Goal: Information Seeking & Learning: Understand process/instructions

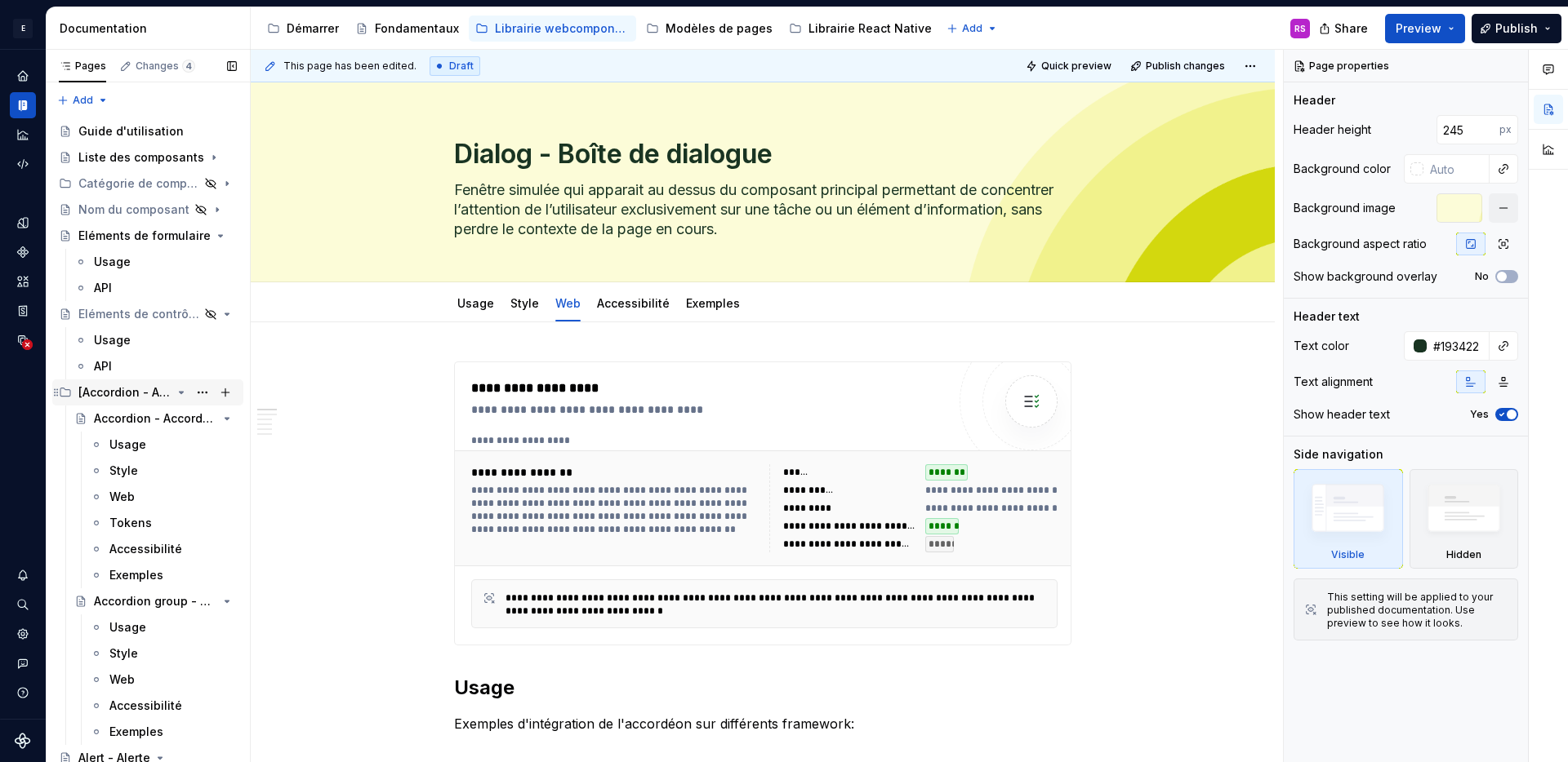
click at [175, 397] on icon "Page tree" at bounding box center [181, 392] width 13 height 13
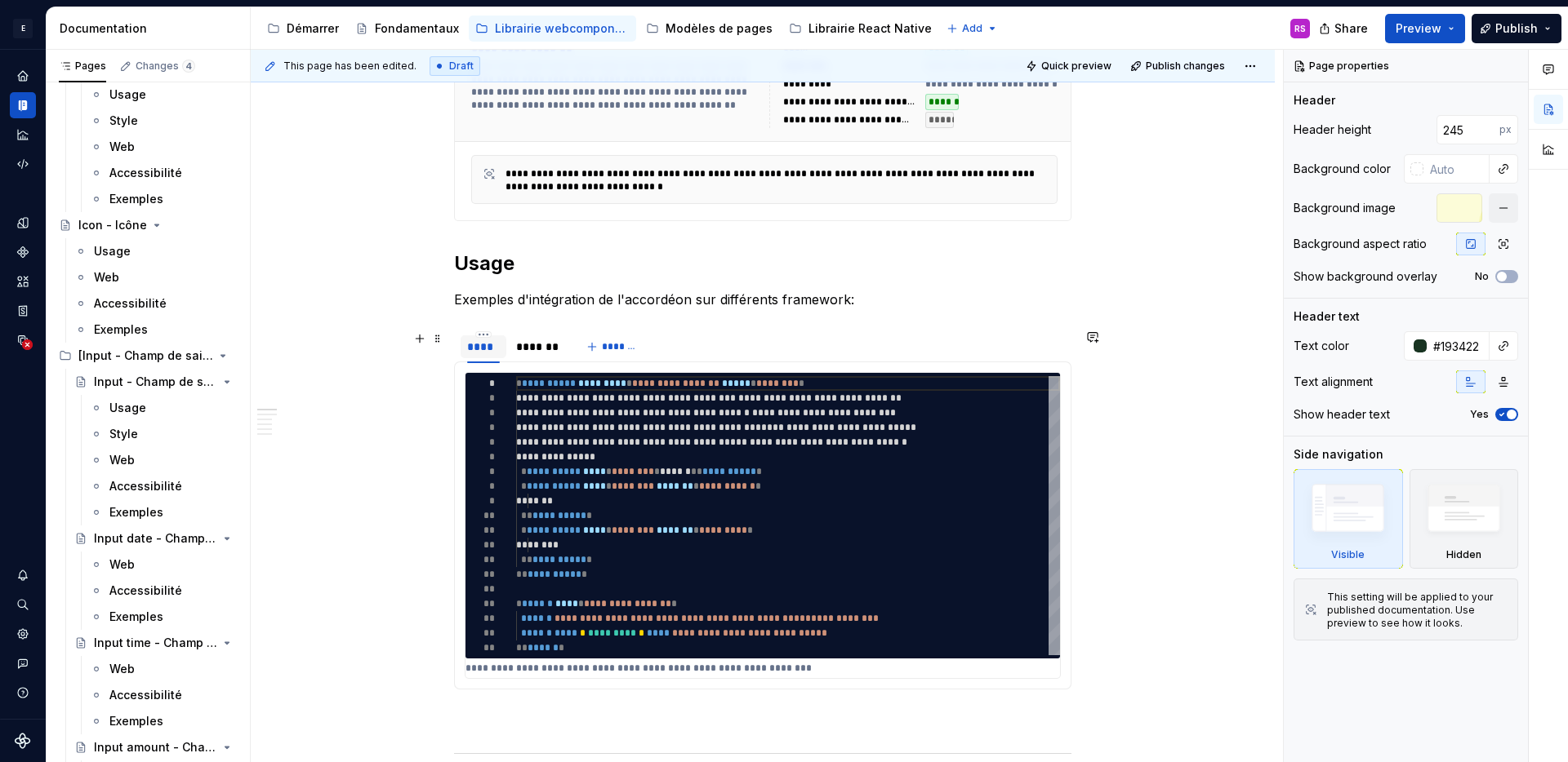
scroll to position [435, 0]
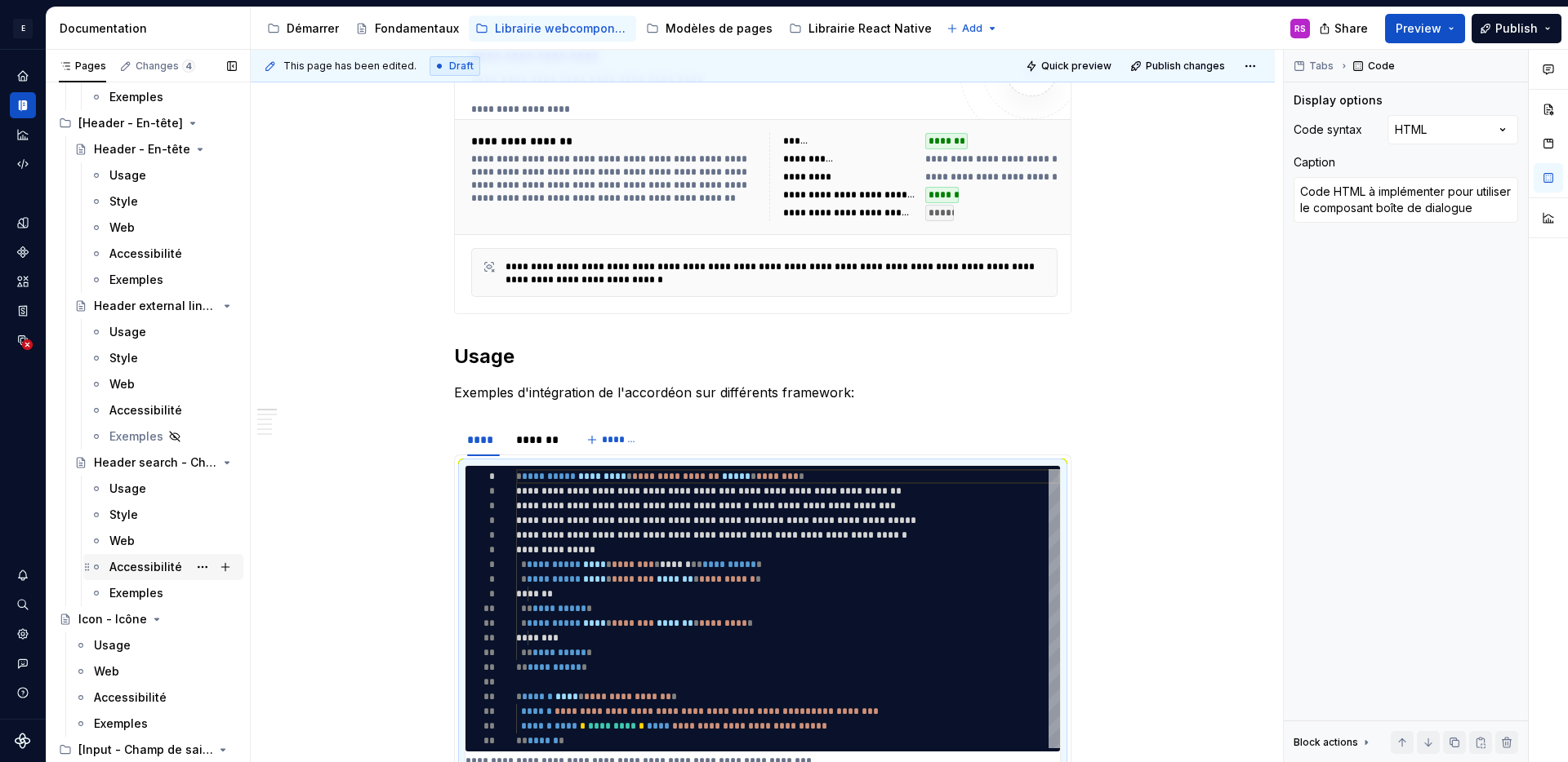
scroll to position [6700, 0]
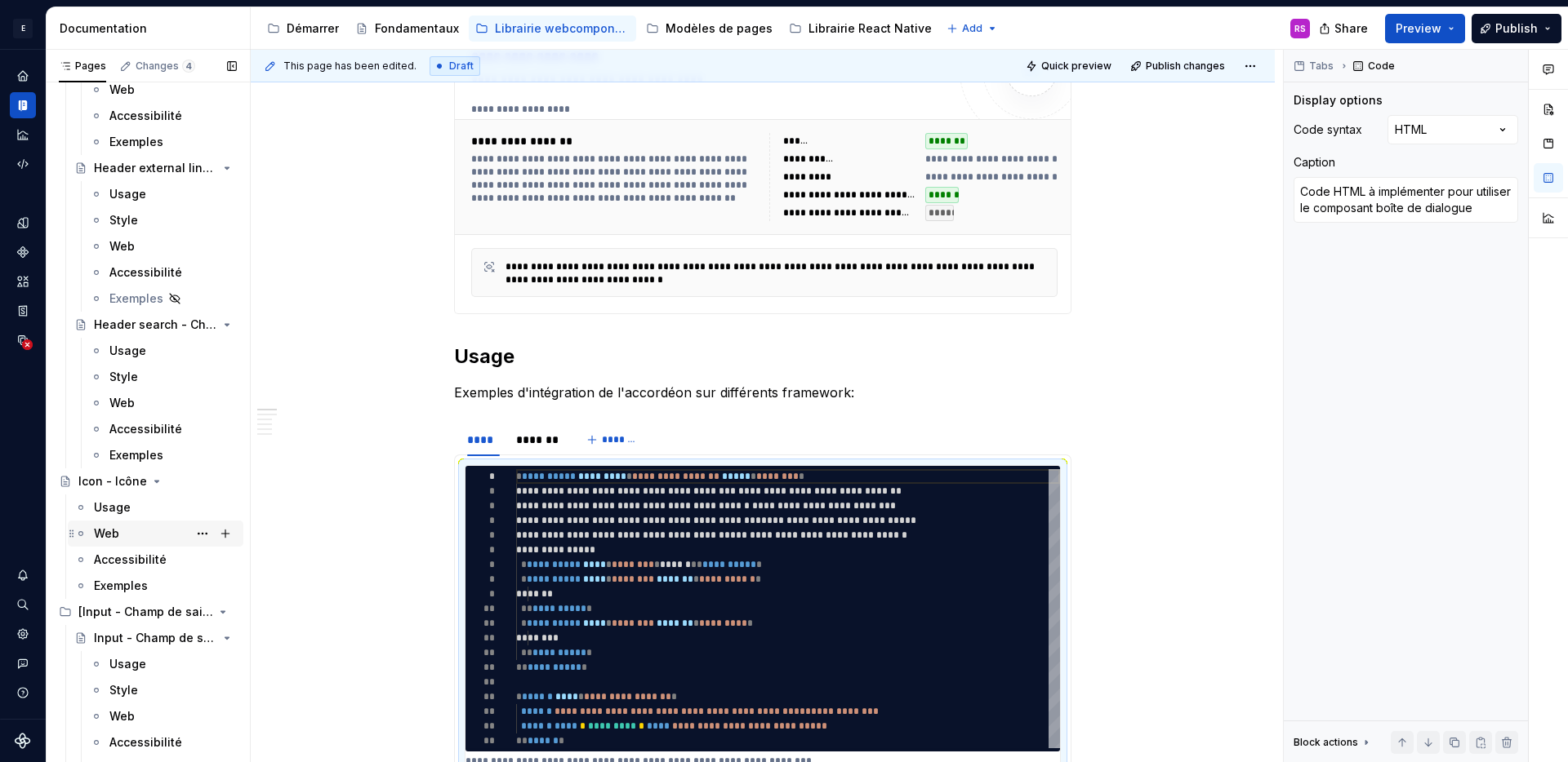
click at [130, 530] on div "Web" at bounding box center [165, 534] width 143 height 23
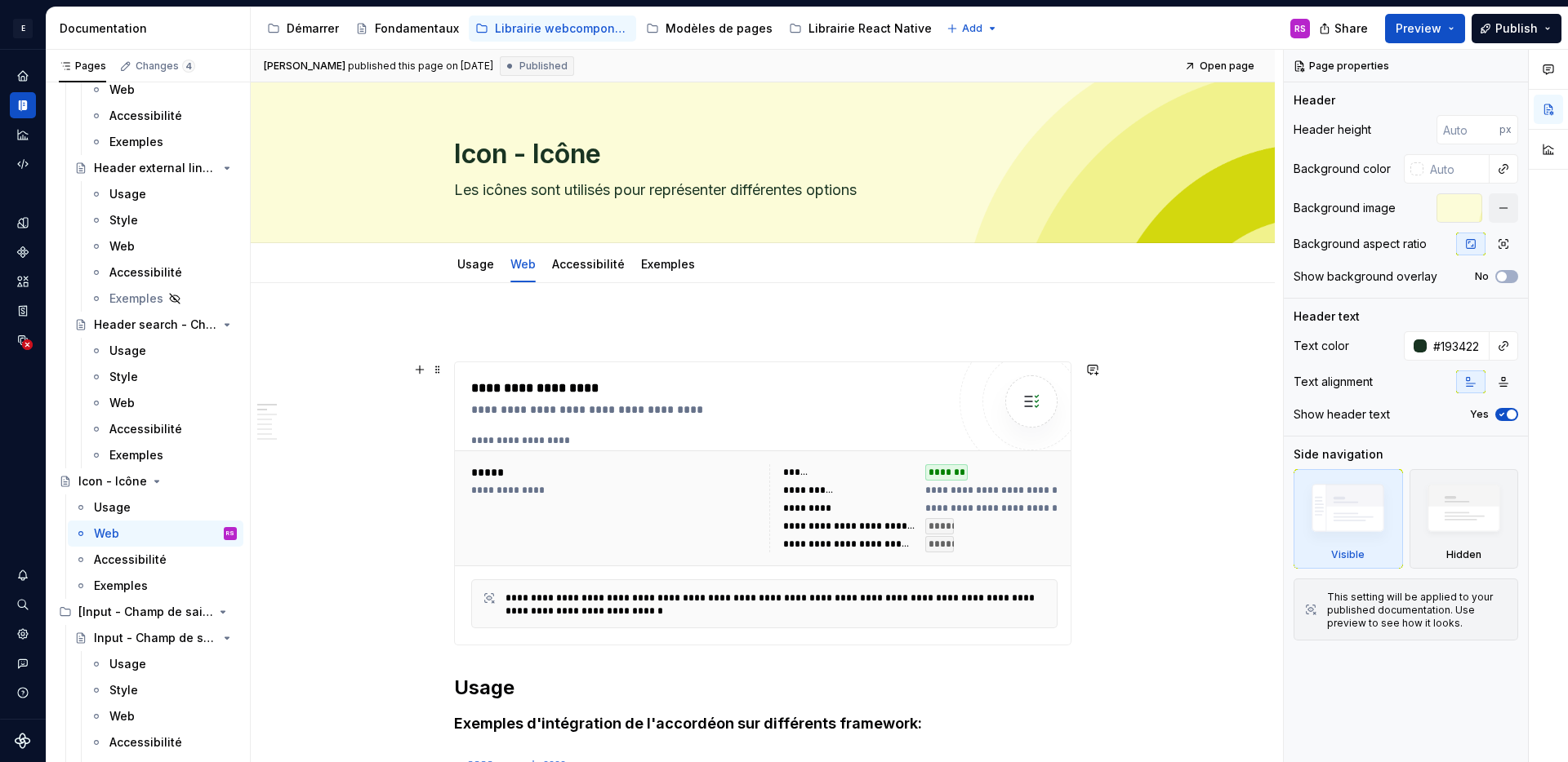
scroll to position [319, 0]
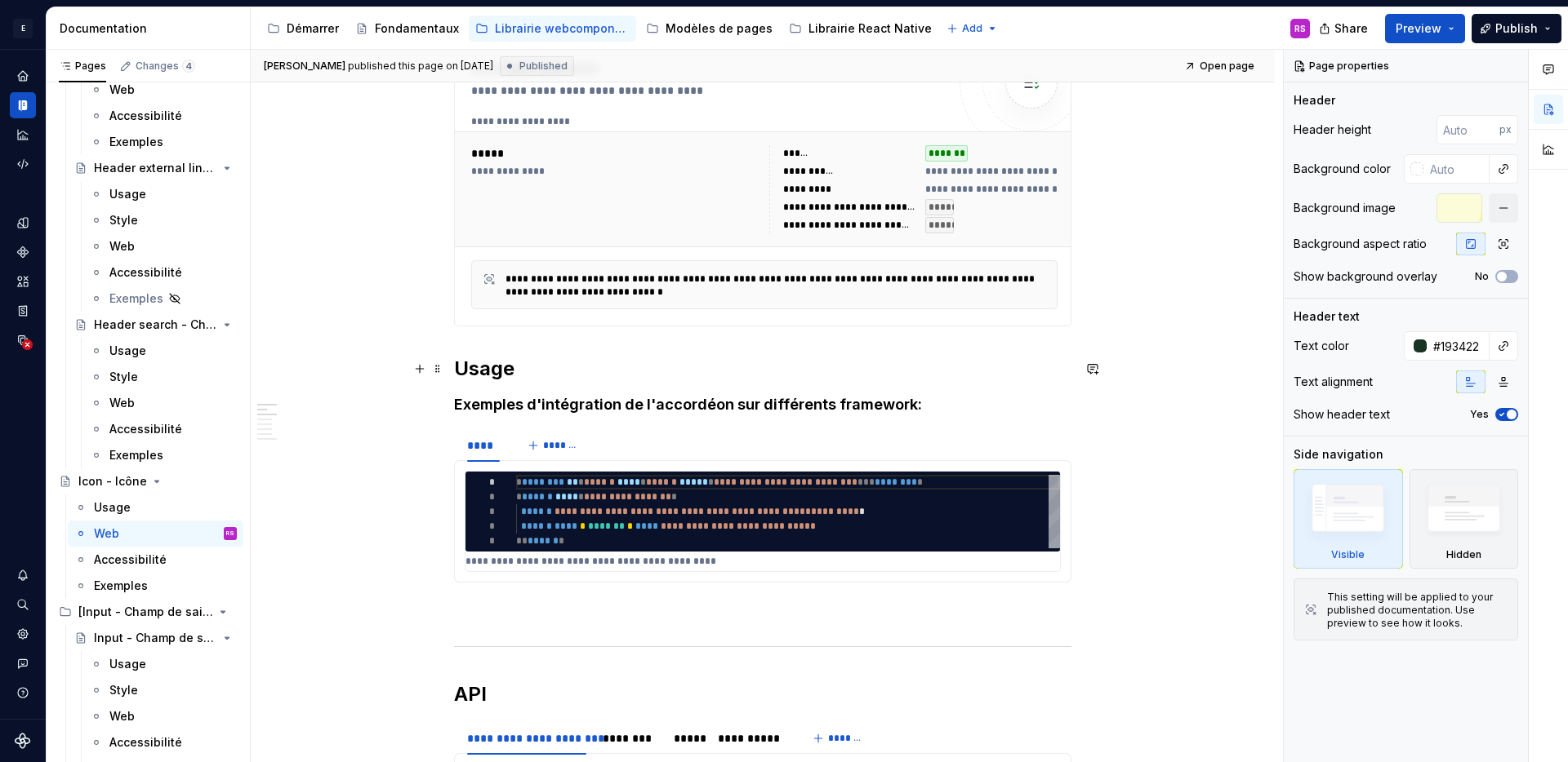
click at [627, 367] on h2 "Usage" at bounding box center [762, 369] width 618 height 26
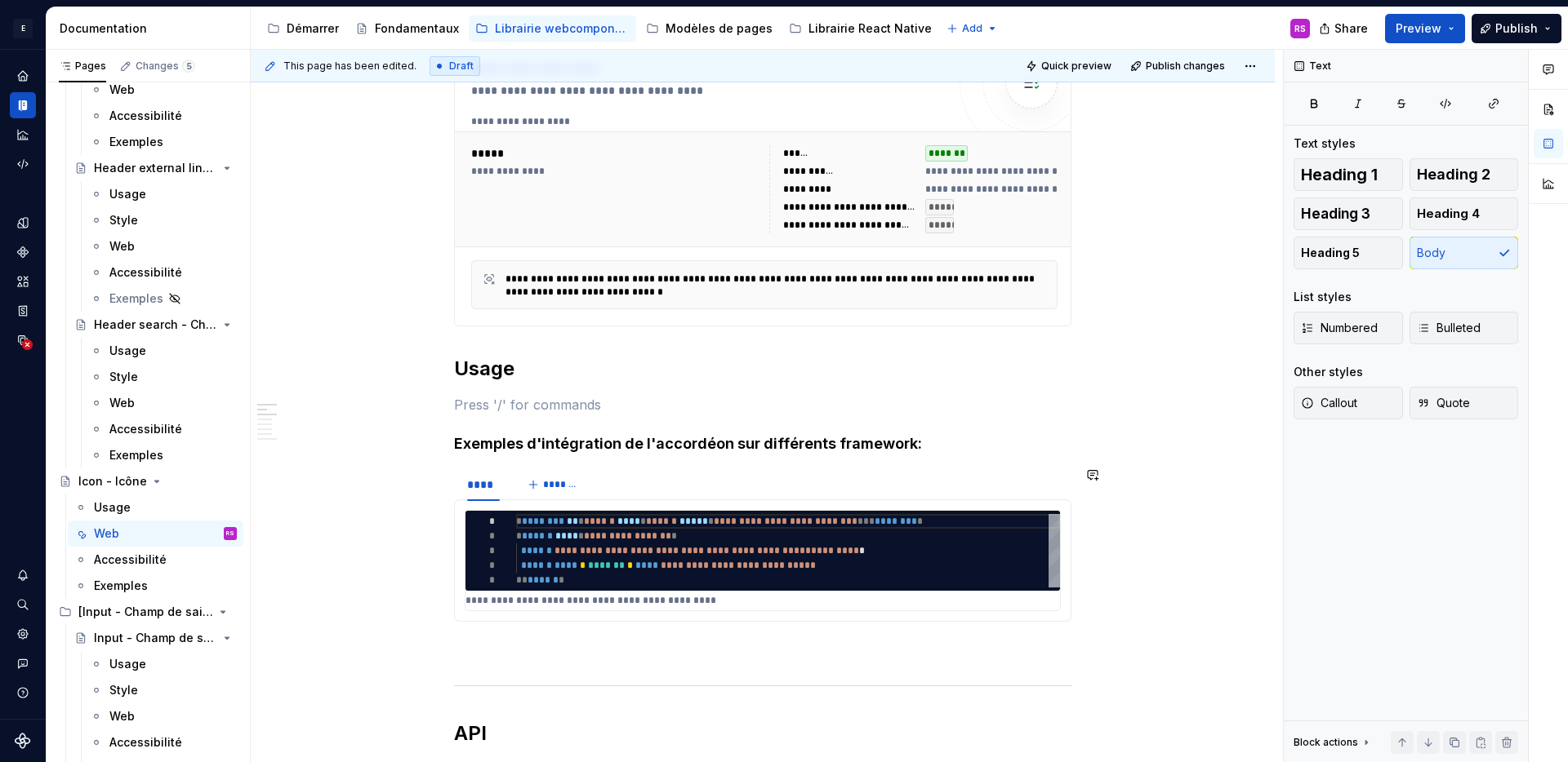
type textarea "*"
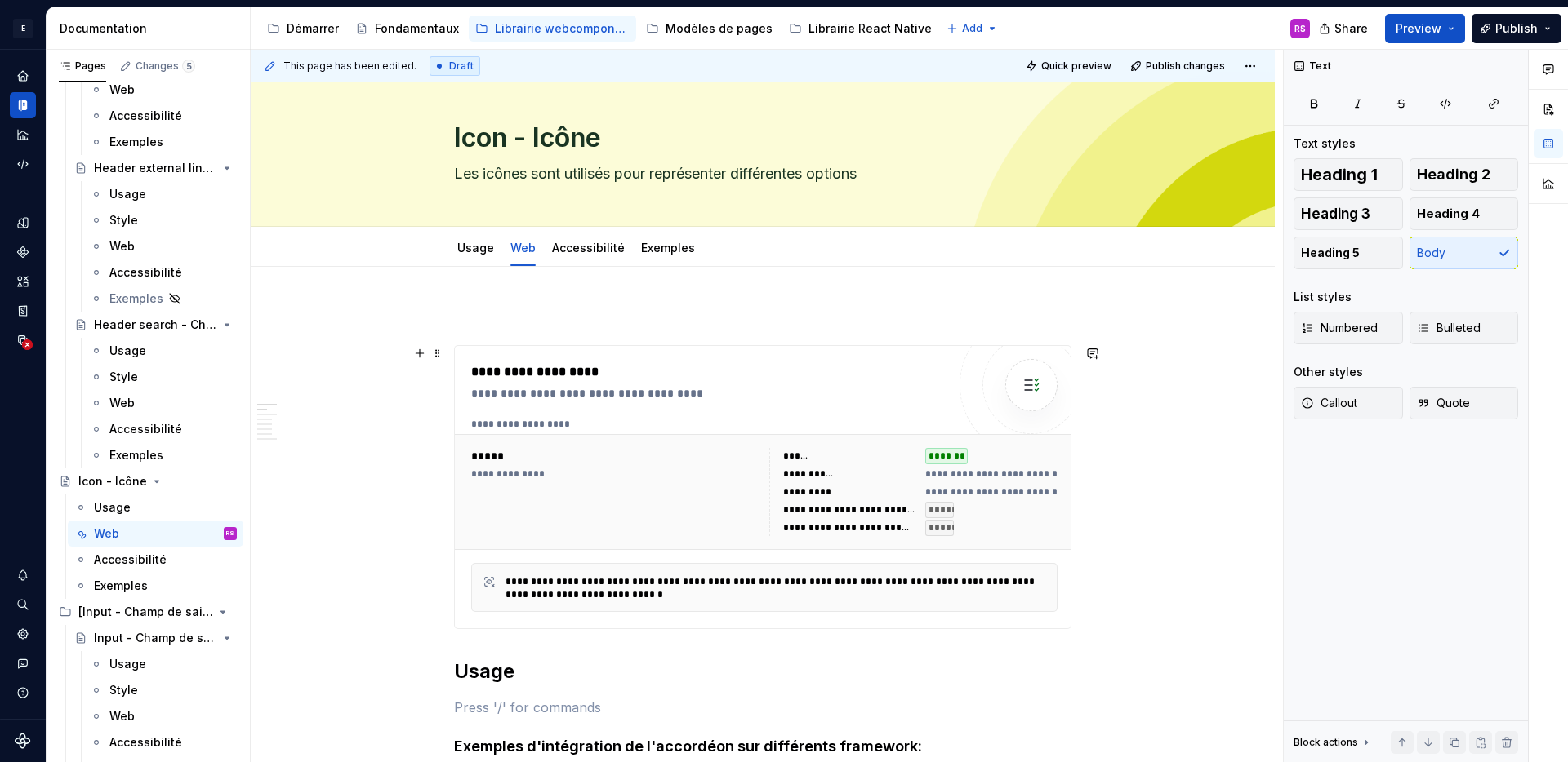
scroll to position [332, 0]
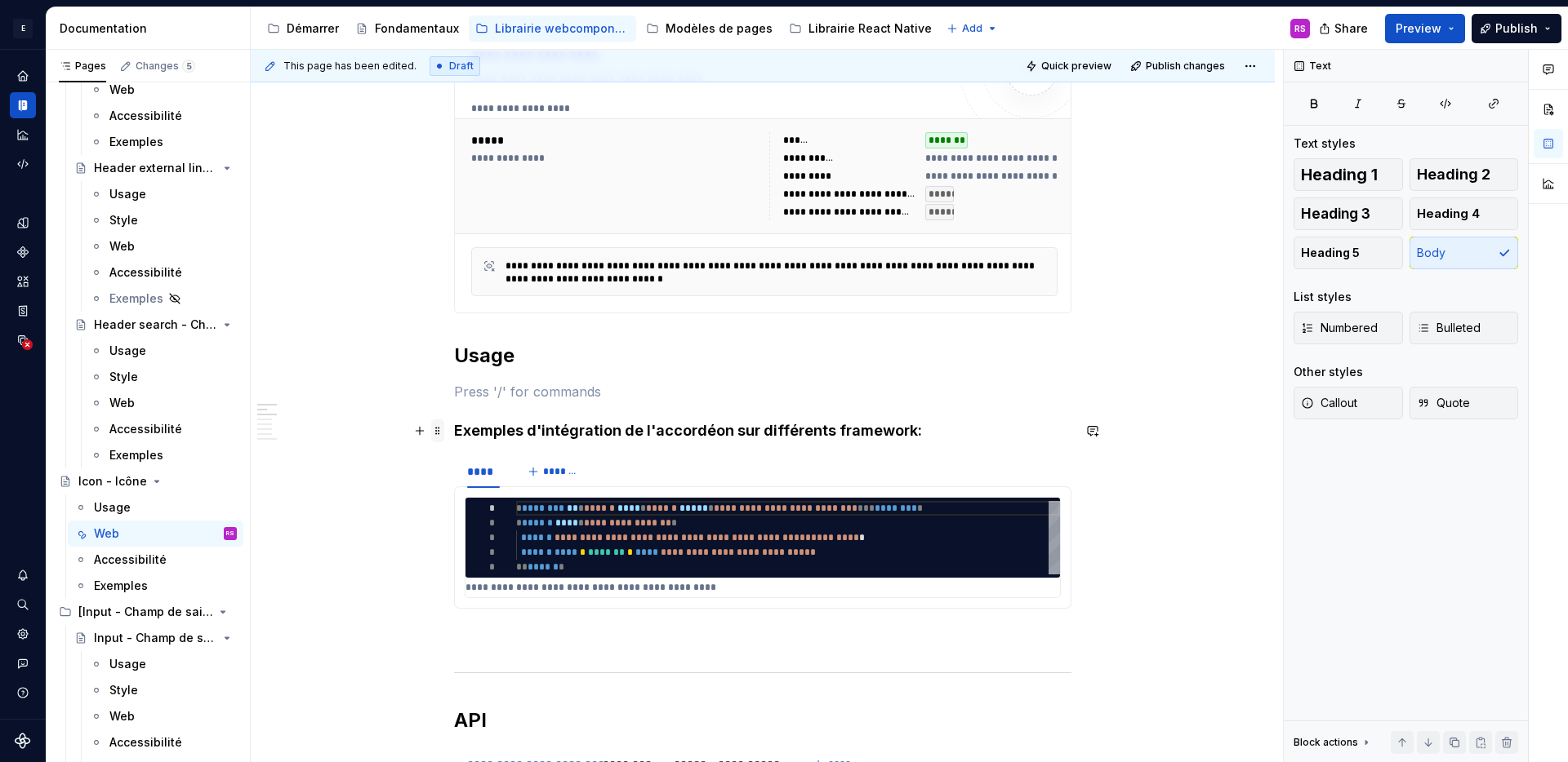
click at [437, 431] on span at bounding box center [437, 431] width 13 height 23
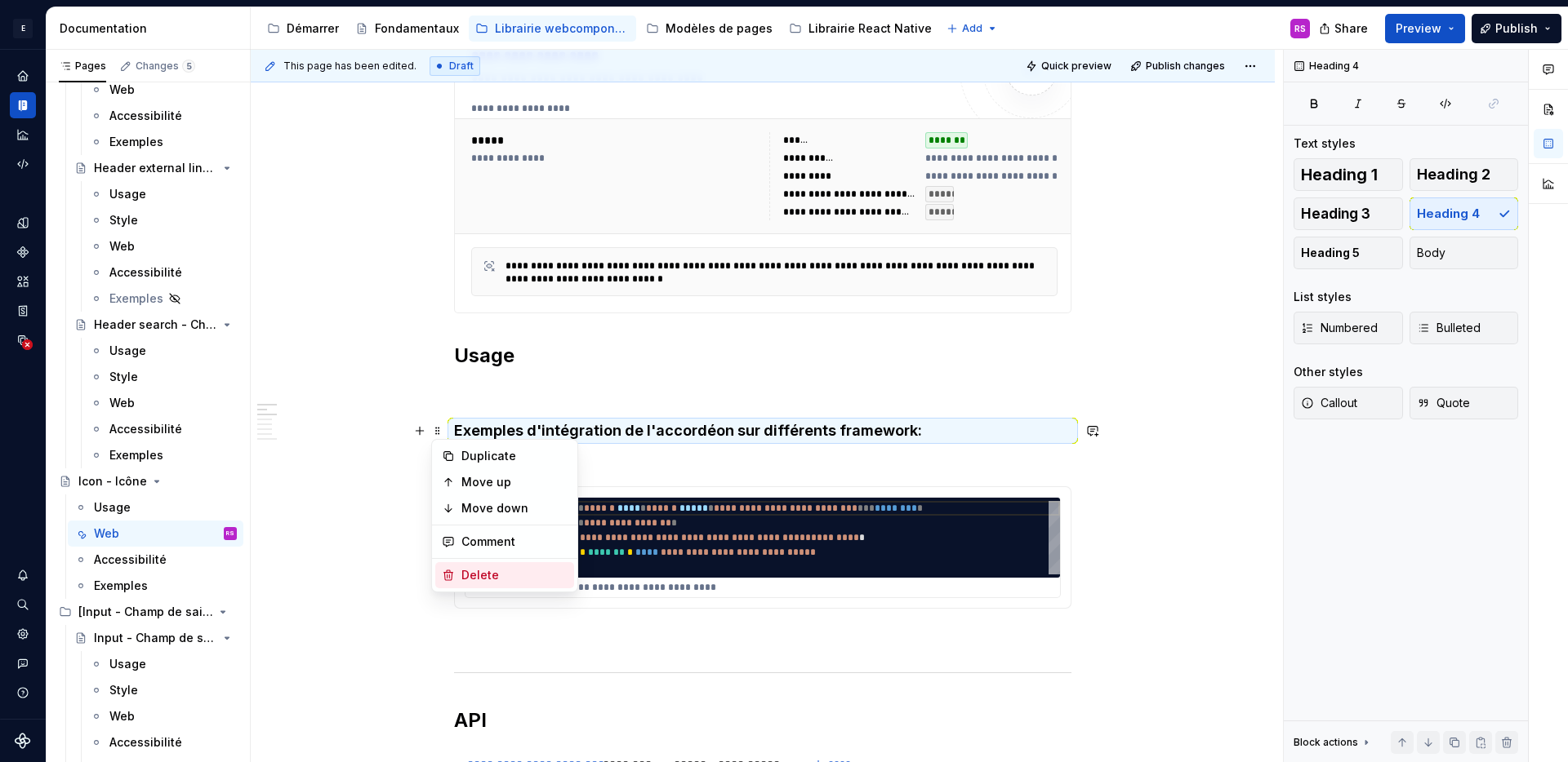
click at [471, 580] on div "Delete" at bounding box center [514, 575] width 106 height 16
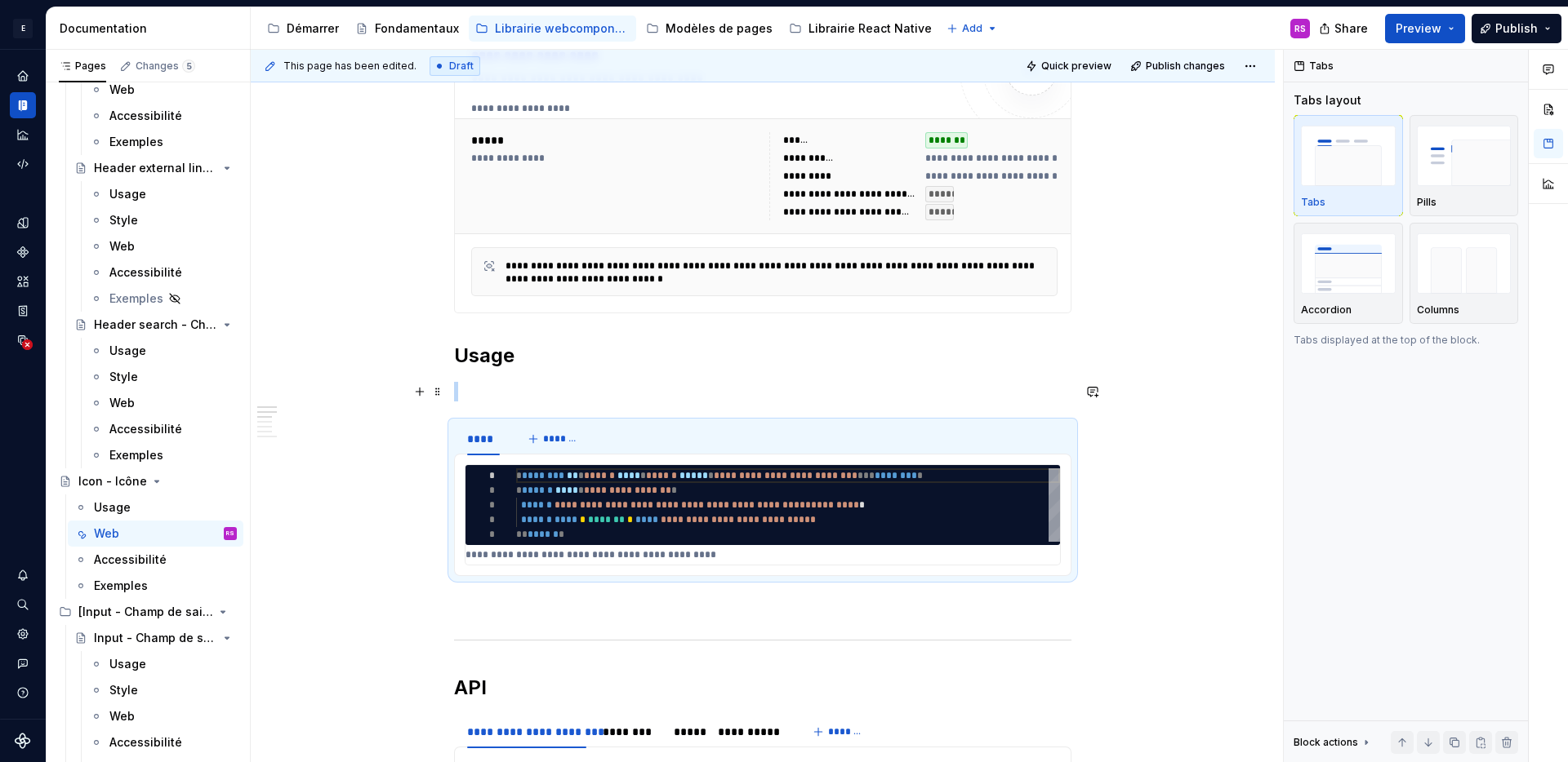
click at [520, 396] on p at bounding box center [762, 392] width 618 height 20
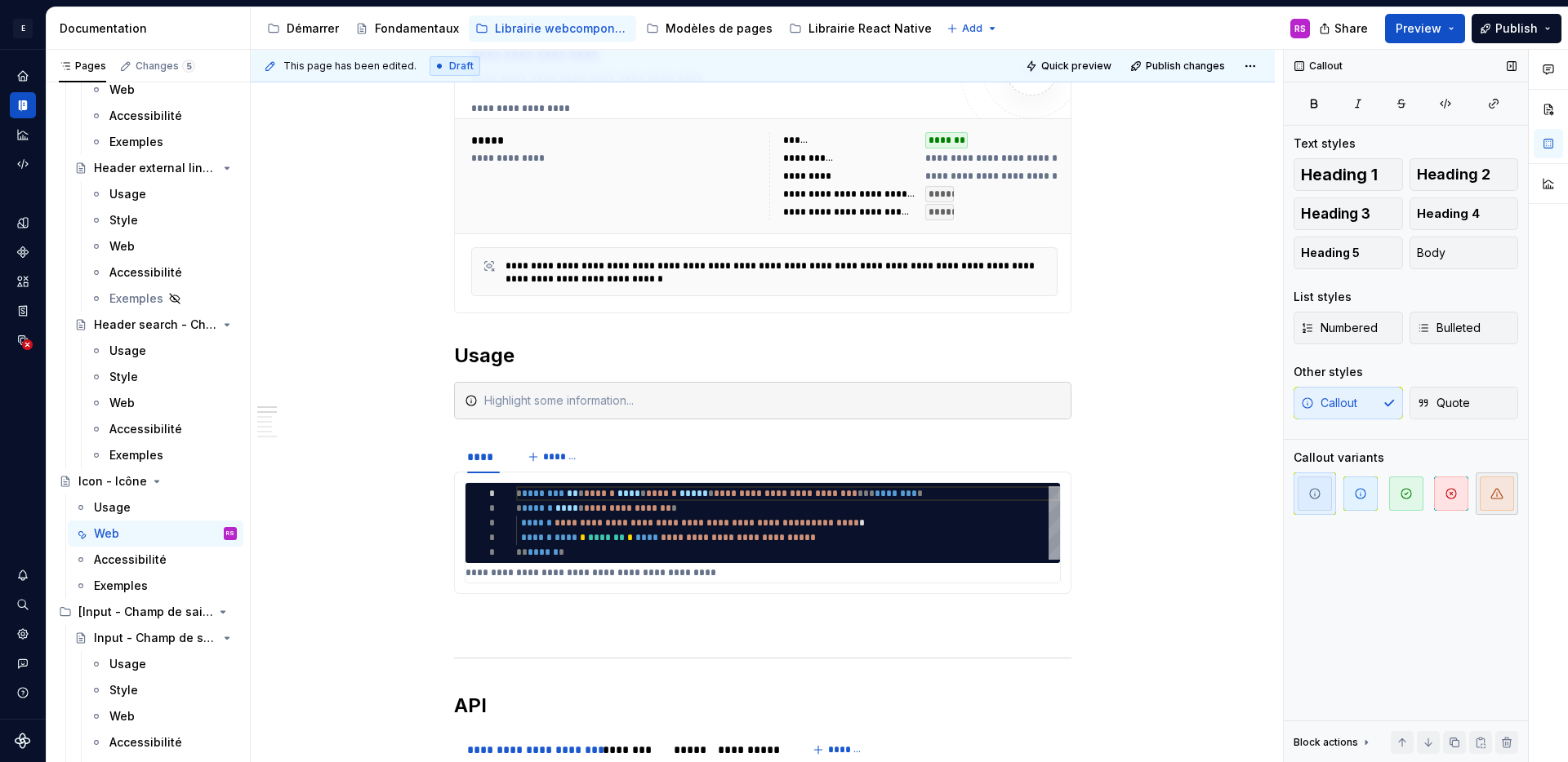
click at [1510, 500] on span "button" at bounding box center [1496, 494] width 34 height 34
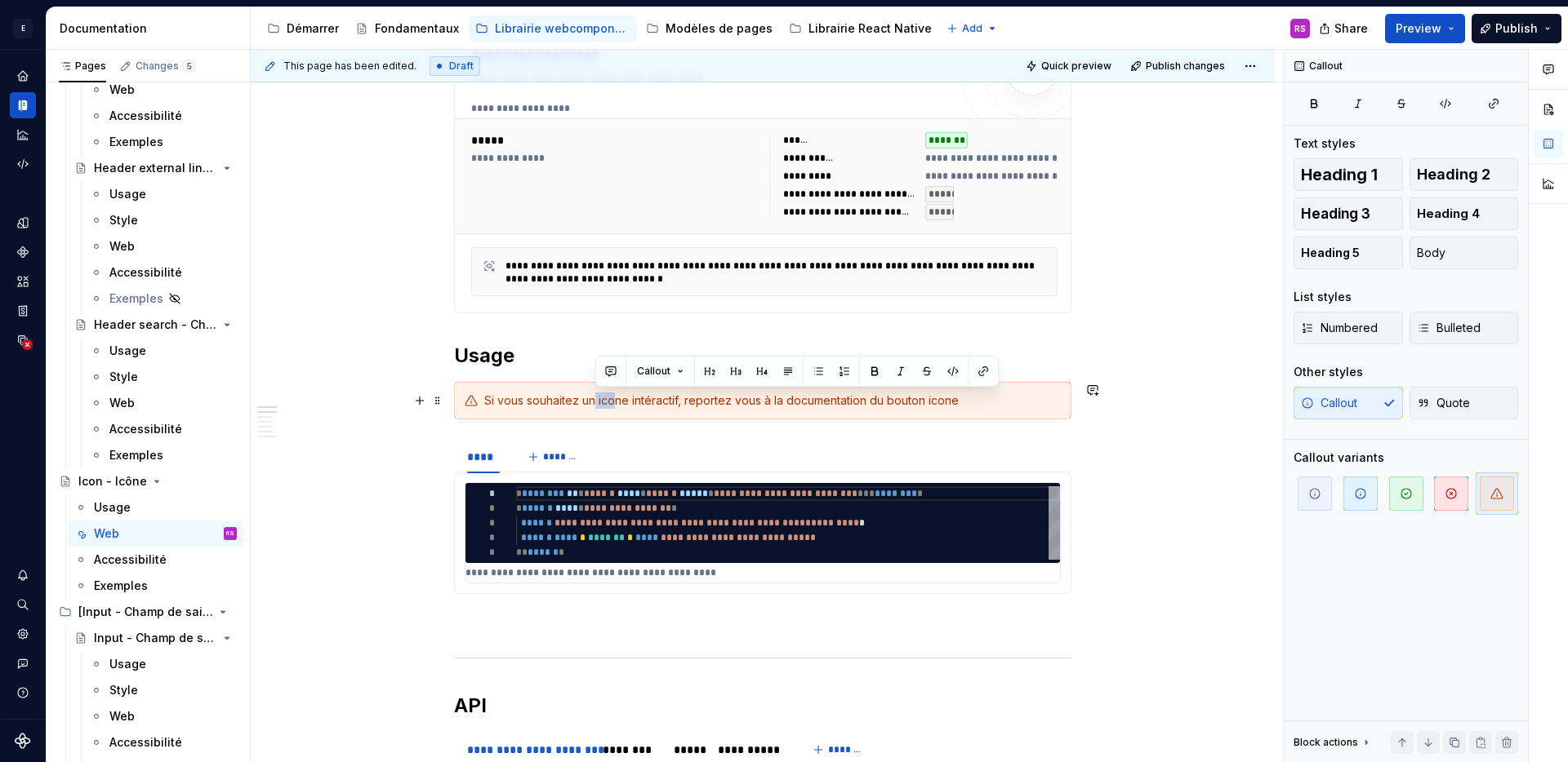
drag, startPoint x: 594, startPoint y: 404, endPoint x: 613, endPoint y: 400, distance: 19.4
click at [613, 400] on div "Si vous souhaitez un icone intéractif, reportez vous à la documentation du bout…" at bounding box center [772, 400] width 576 height 16
click at [644, 399] on div "Si vous souhaitez un icone intéractif, reportez vous à la documentation du bout…" at bounding box center [772, 400] width 576 height 16
click at [986, 401] on div "Si vous souhaitez un icone intéractif, reportez vous à la documentation du bout…" at bounding box center [772, 400] width 576 height 16
click at [787, 402] on div "Si vous souhaitez un icone intéractif, reportez vous à la documentation du bout…" at bounding box center [772, 400] width 576 height 16
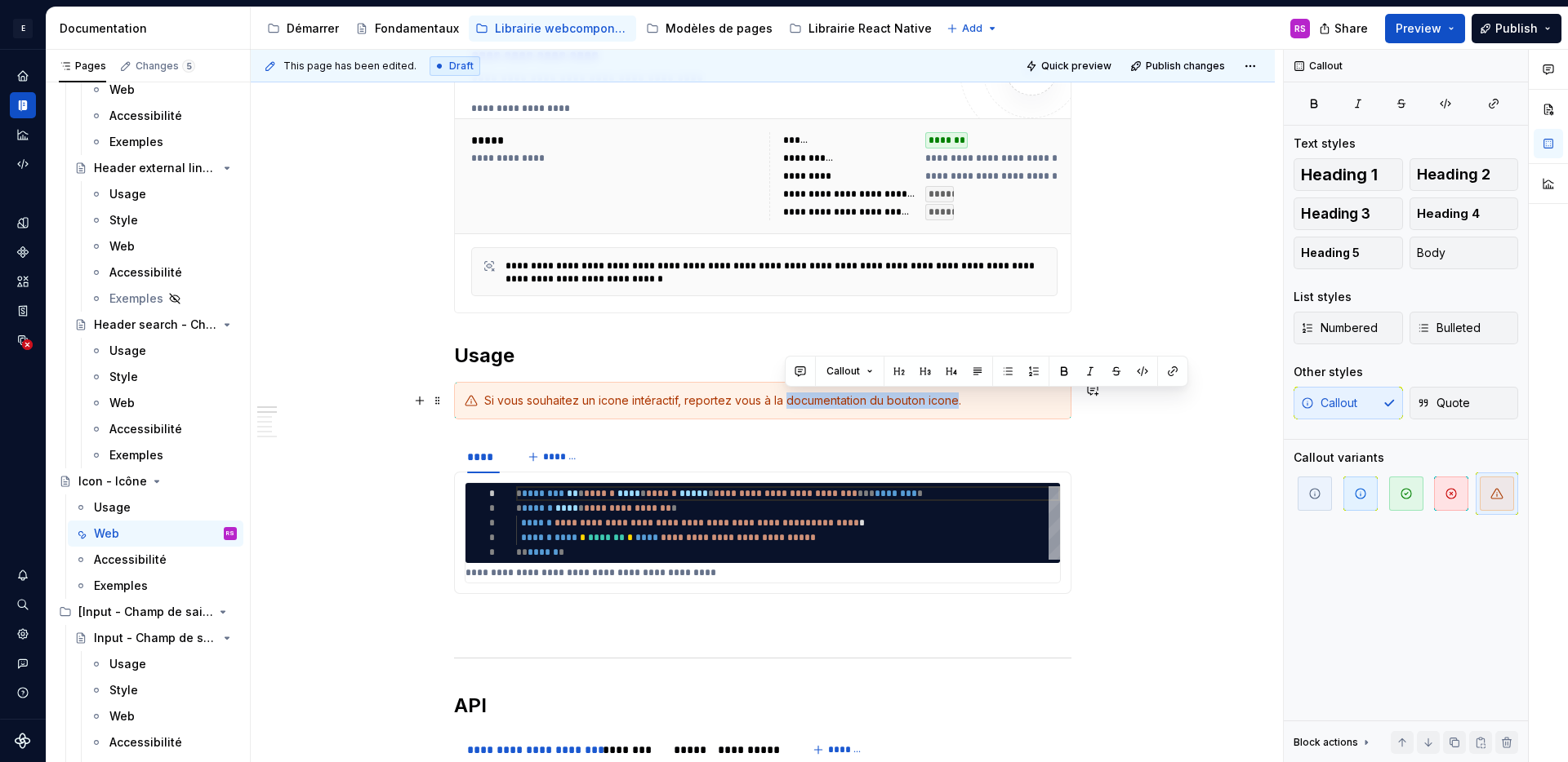
click at [904, 393] on div "Si vous souhaitez un icone intéractif, reportez vous à la documentation du bout…" at bounding box center [772, 400] width 576 height 16
click at [943, 400] on div "Si vous souhaitez un icone intéractif, reportez vous à la documentation du bout…" at bounding box center [772, 400] width 576 height 16
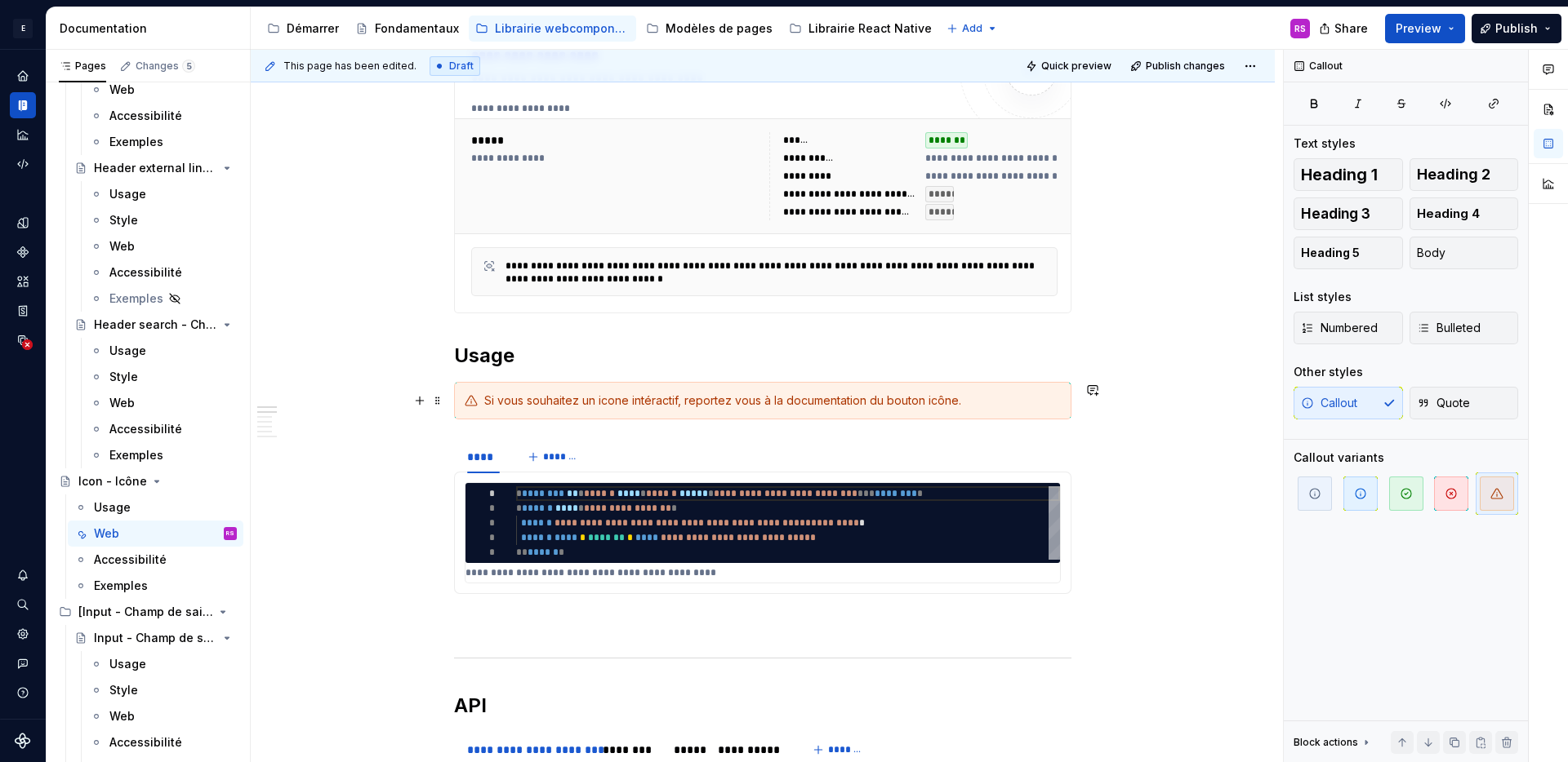
click at [618, 398] on div "Si vous souhaitez un icone intéractif, reportez vous à la documentation du bout…" at bounding box center [772, 400] width 576 height 16
type textarea "*"
click at [667, 400] on div "Si vous souhaitez un icône intéractif, reportez vous à la documentation du bout…" at bounding box center [772, 400] width 576 height 16
click at [648, 403] on div "Si vous souhaitez un icône intéractif, reportez vous à la documentation du bout…" at bounding box center [772, 400] width 576 height 16
click at [1012, 404] on div "Si vous souhaitez un icône interactif, reportez vous à la documentation du bout…" at bounding box center [772, 400] width 576 height 16
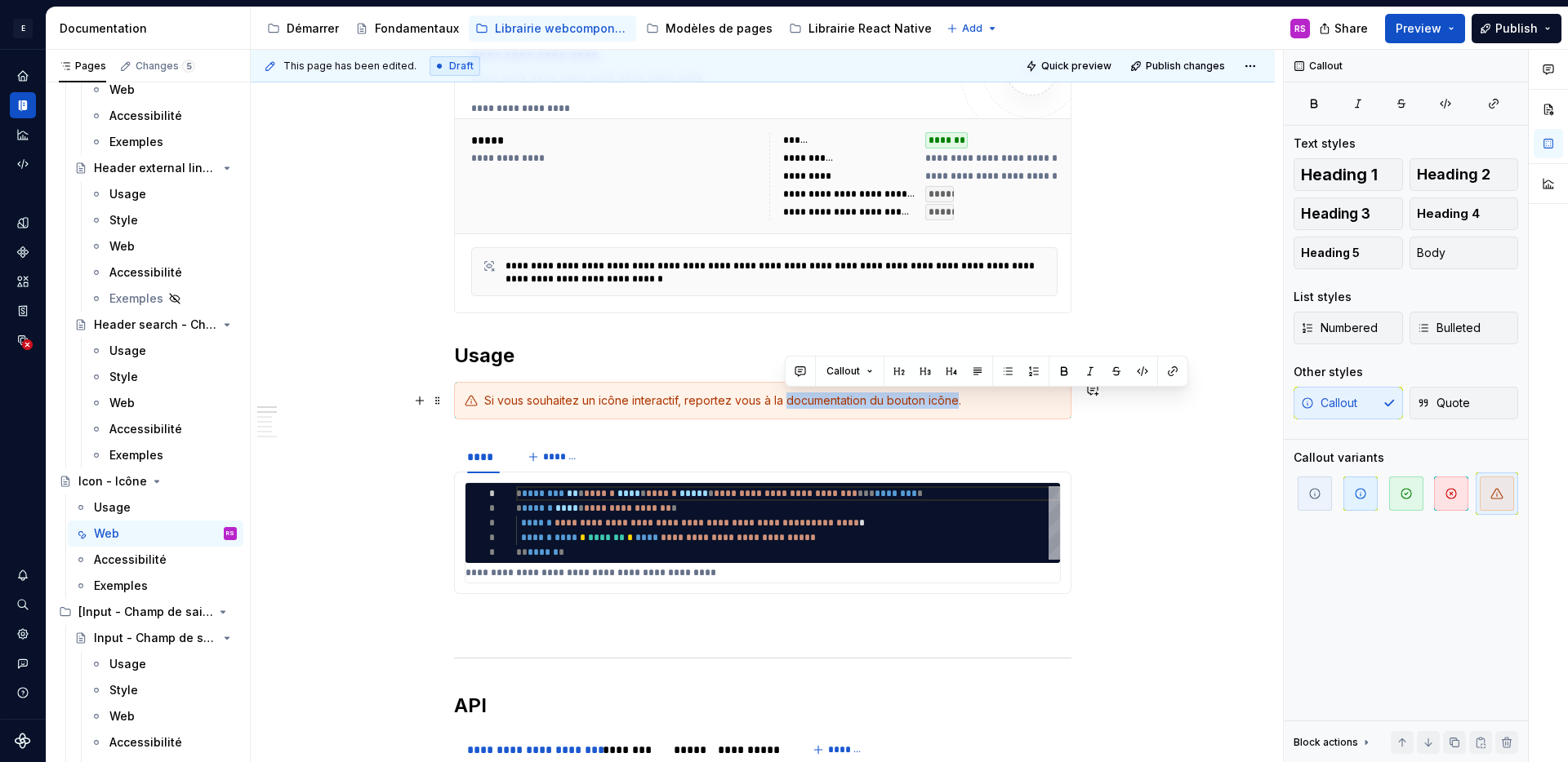
drag, startPoint x: 956, startPoint y: 399, endPoint x: 788, endPoint y: 403, distance: 168.0
click at [788, 403] on div "Si vous souhaitez un icône interactif, reportez vous à la documentation du bout…" at bounding box center [772, 400] width 576 height 16
click at [1176, 368] on button "button" at bounding box center [1173, 371] width 23 height 23
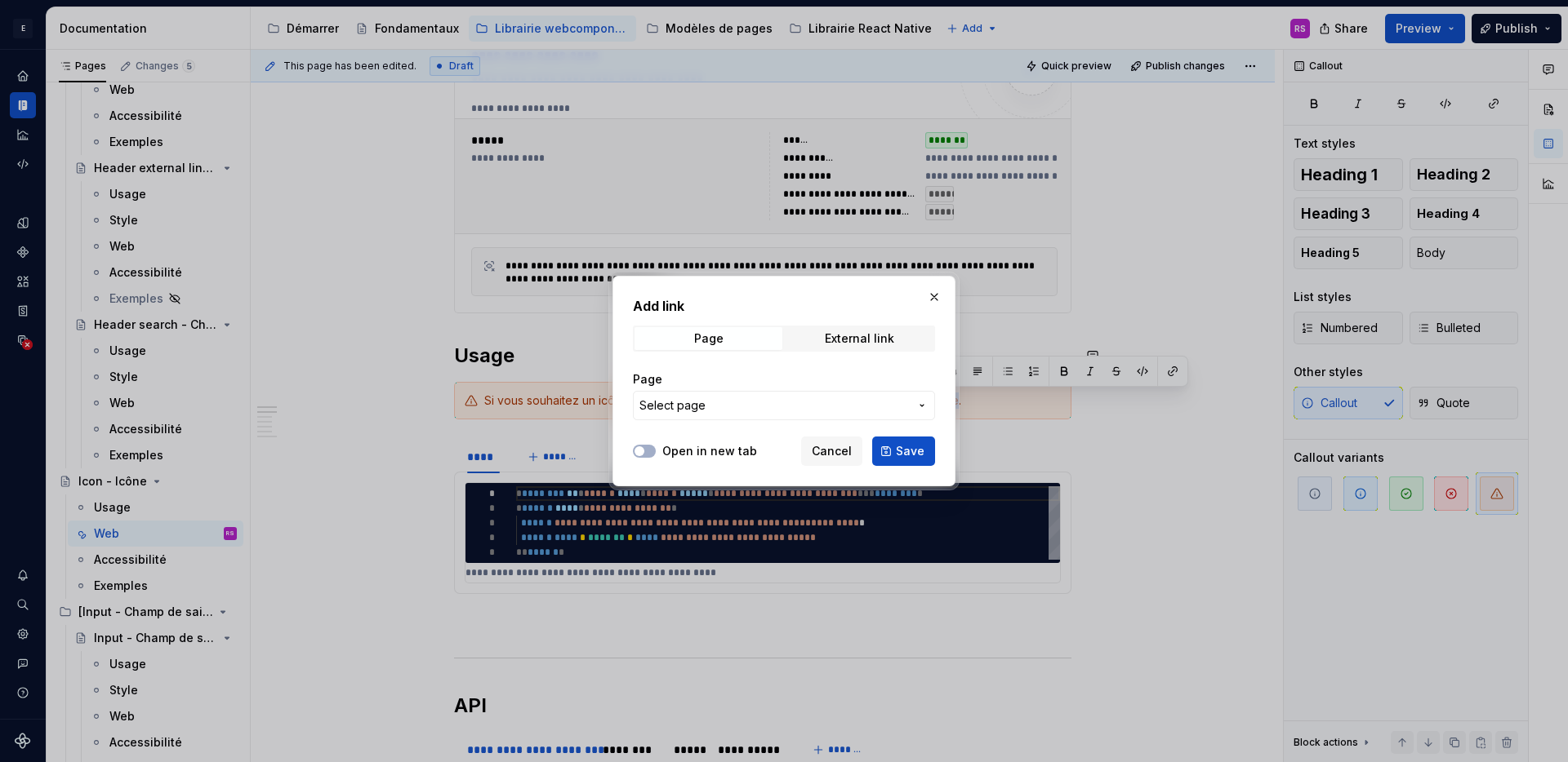
click at [751, 400] on span "Select page" at bounding box center [774, 406] width 270 height 16
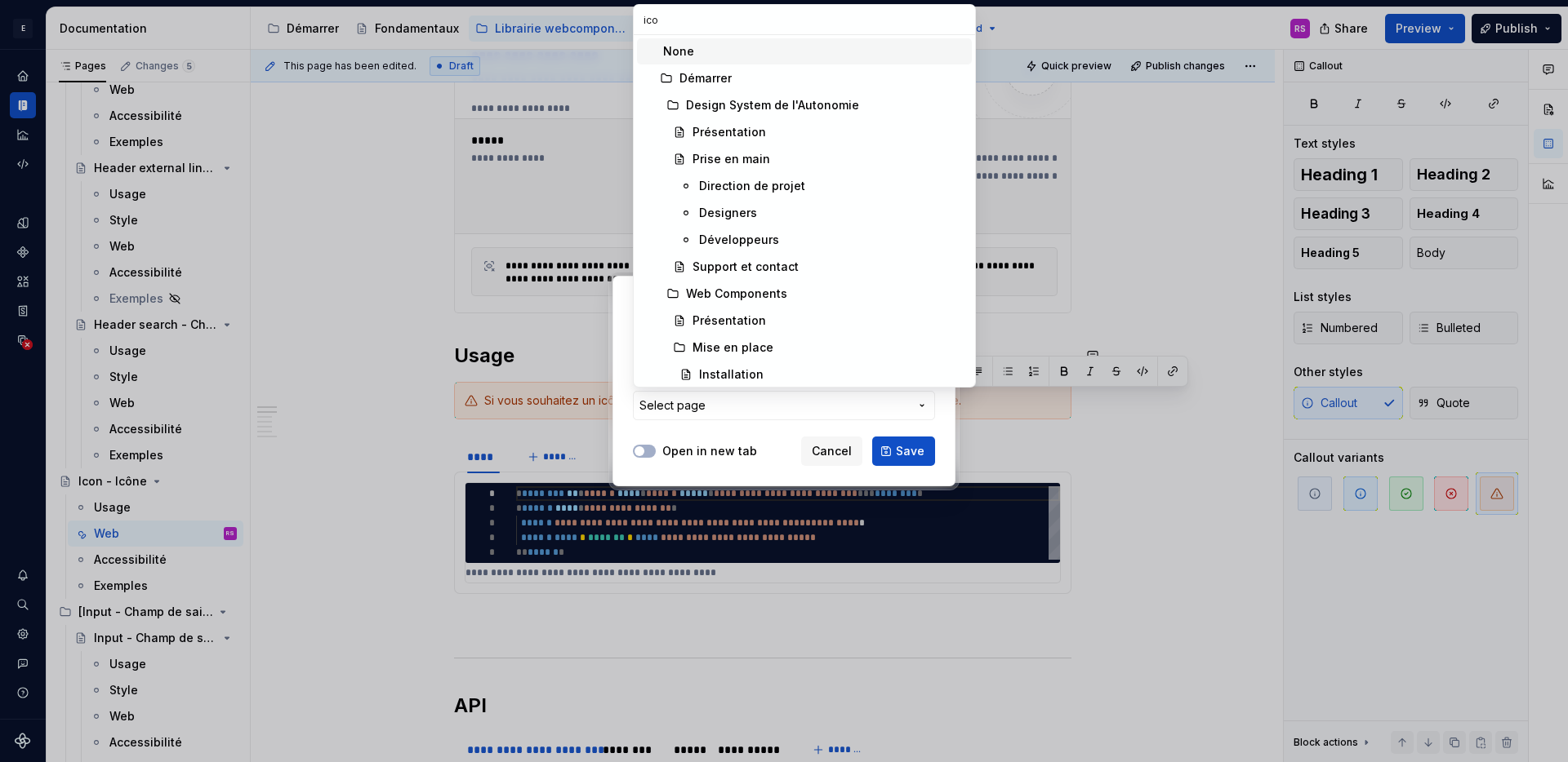
type input "icon"
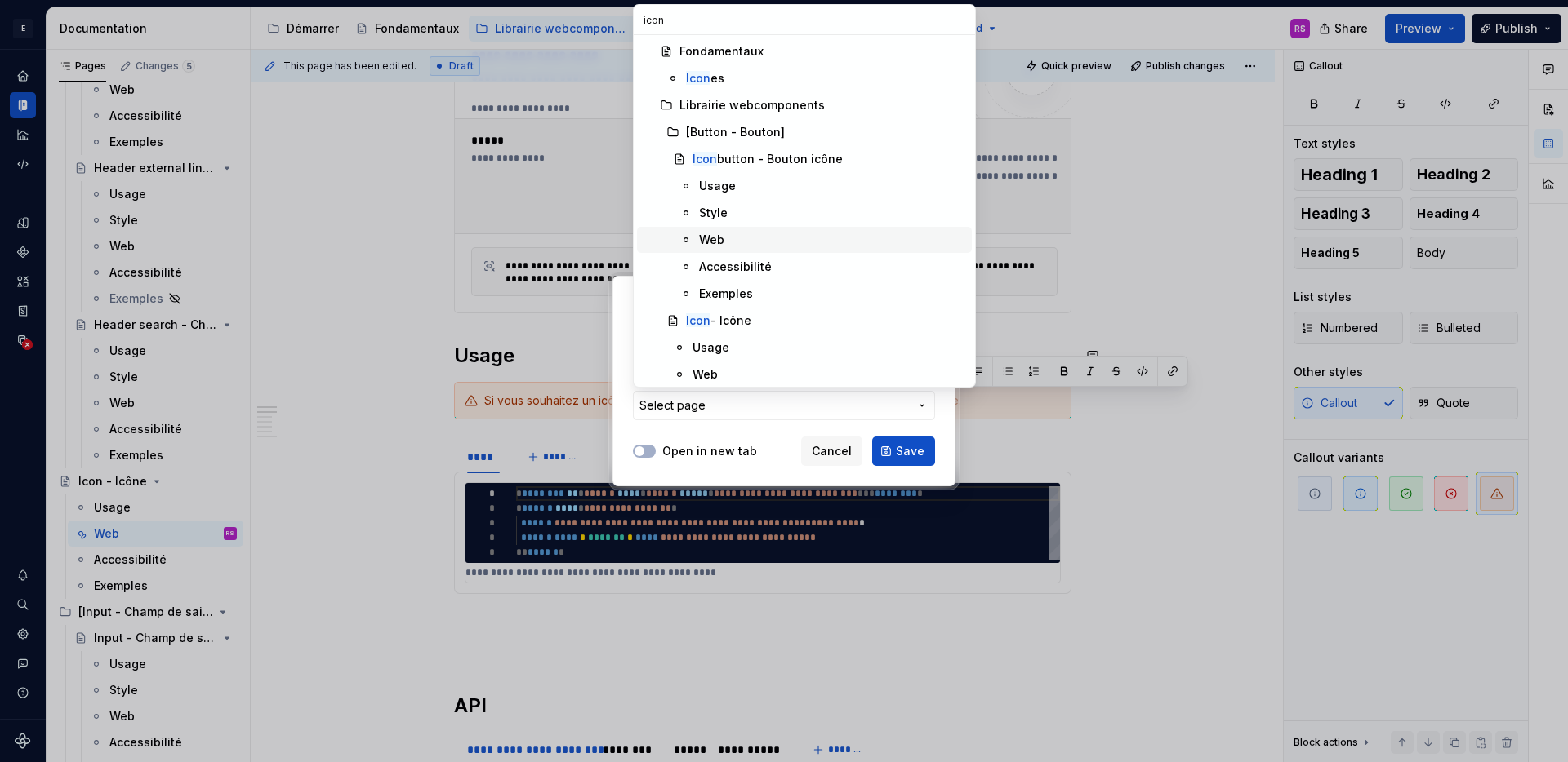
click at [734, 234] on div "Web" at bounding box center [831, 239] width 266 height 16
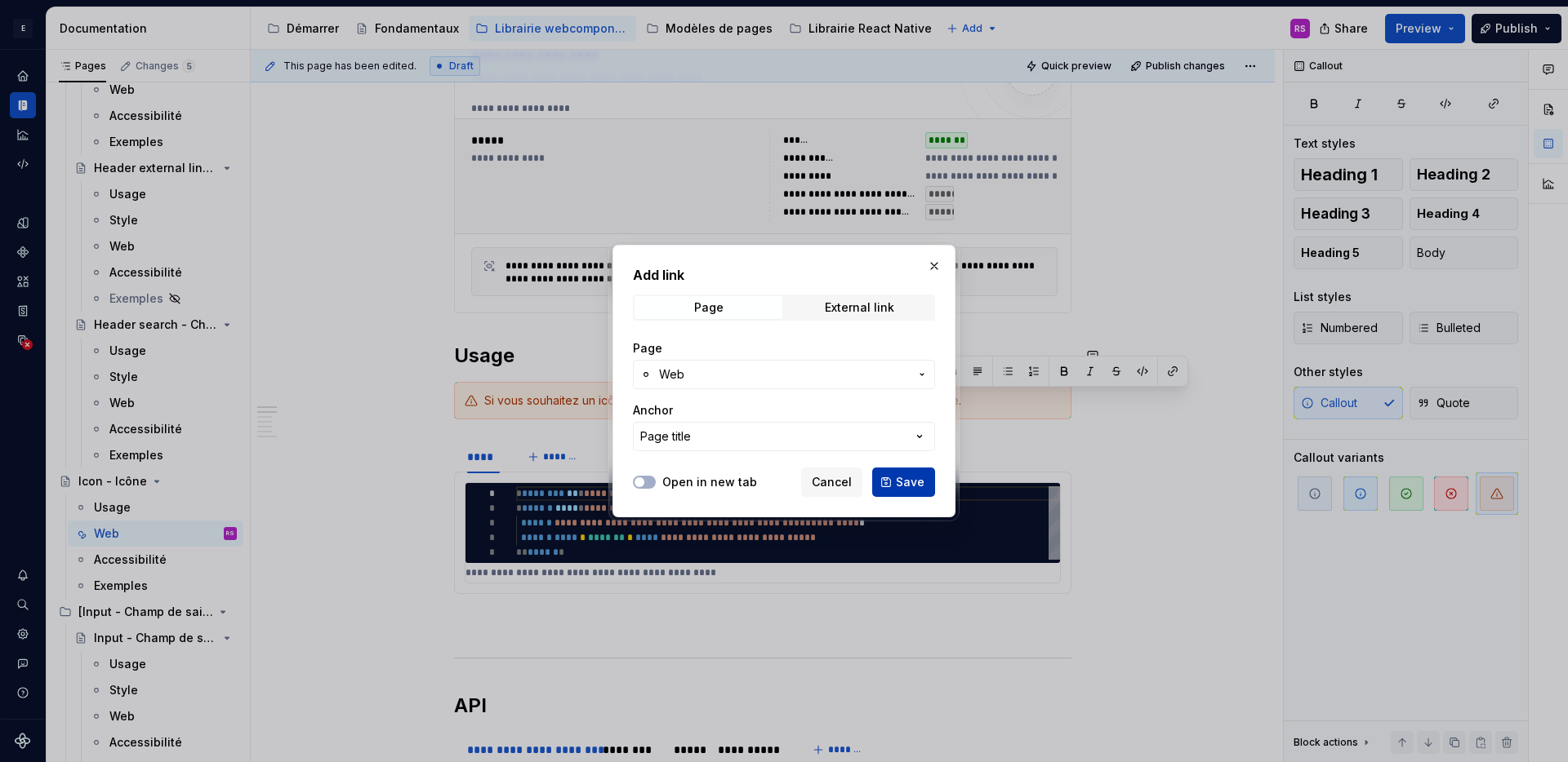
click at [912, 482] on span "Save" at bounding box center [910, 482] width 28 height 16
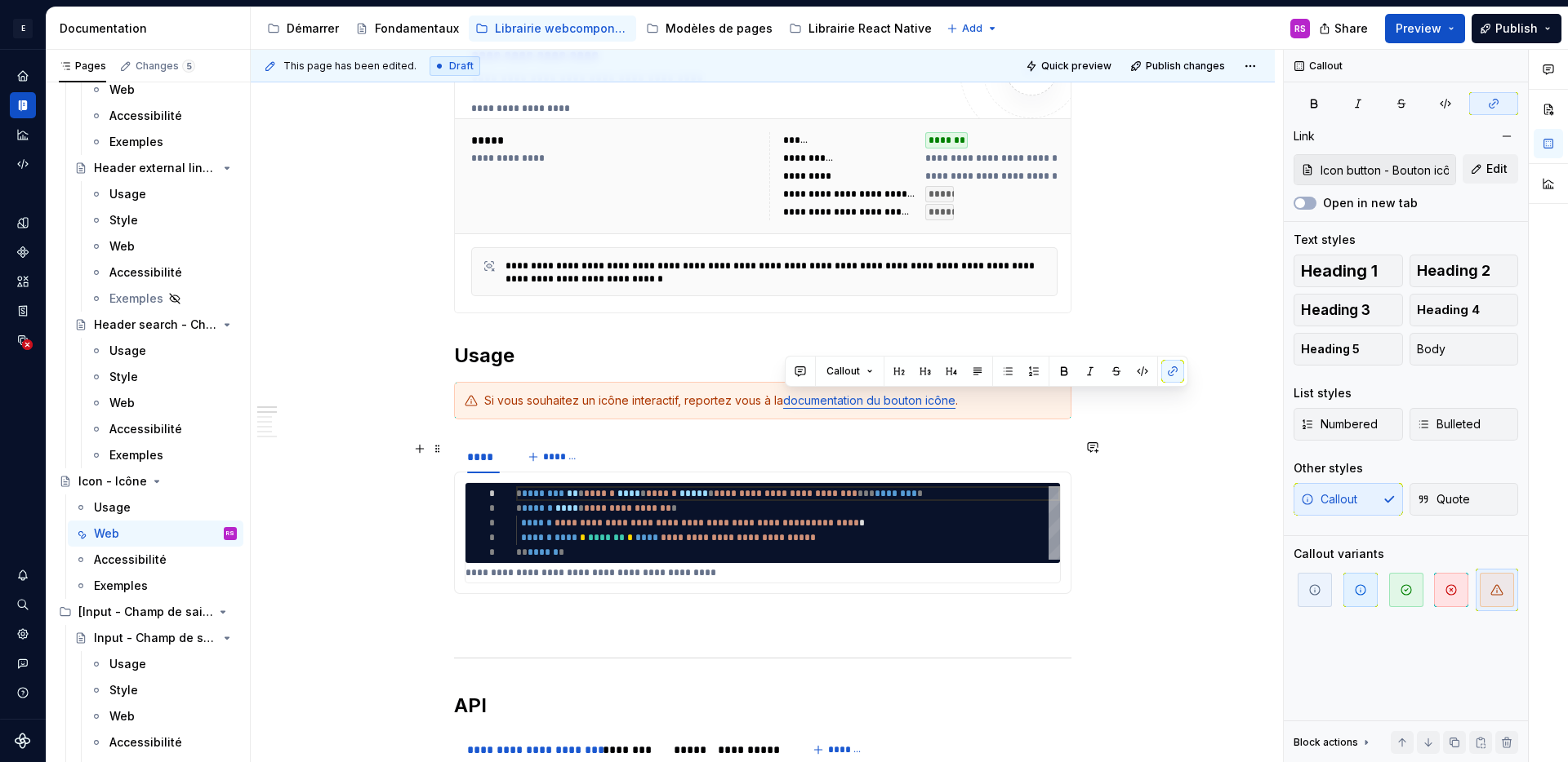
click at [918, 445] on div "**** *******" at bounding box center [762, 457] width 618 height 33
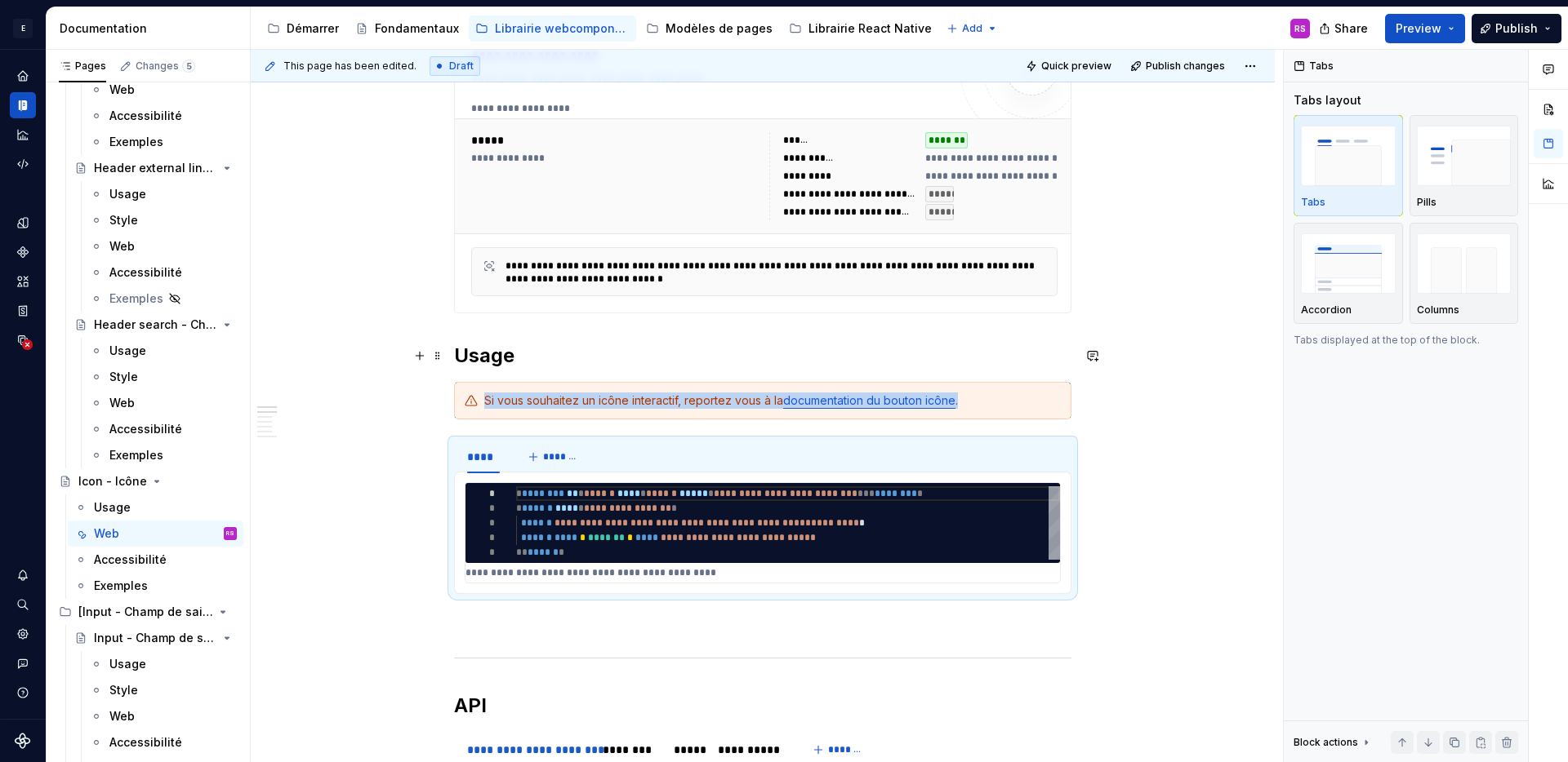
click at [1028, 344] on h2 "Usage" at bounding box center [762, 356] width 618 height 26
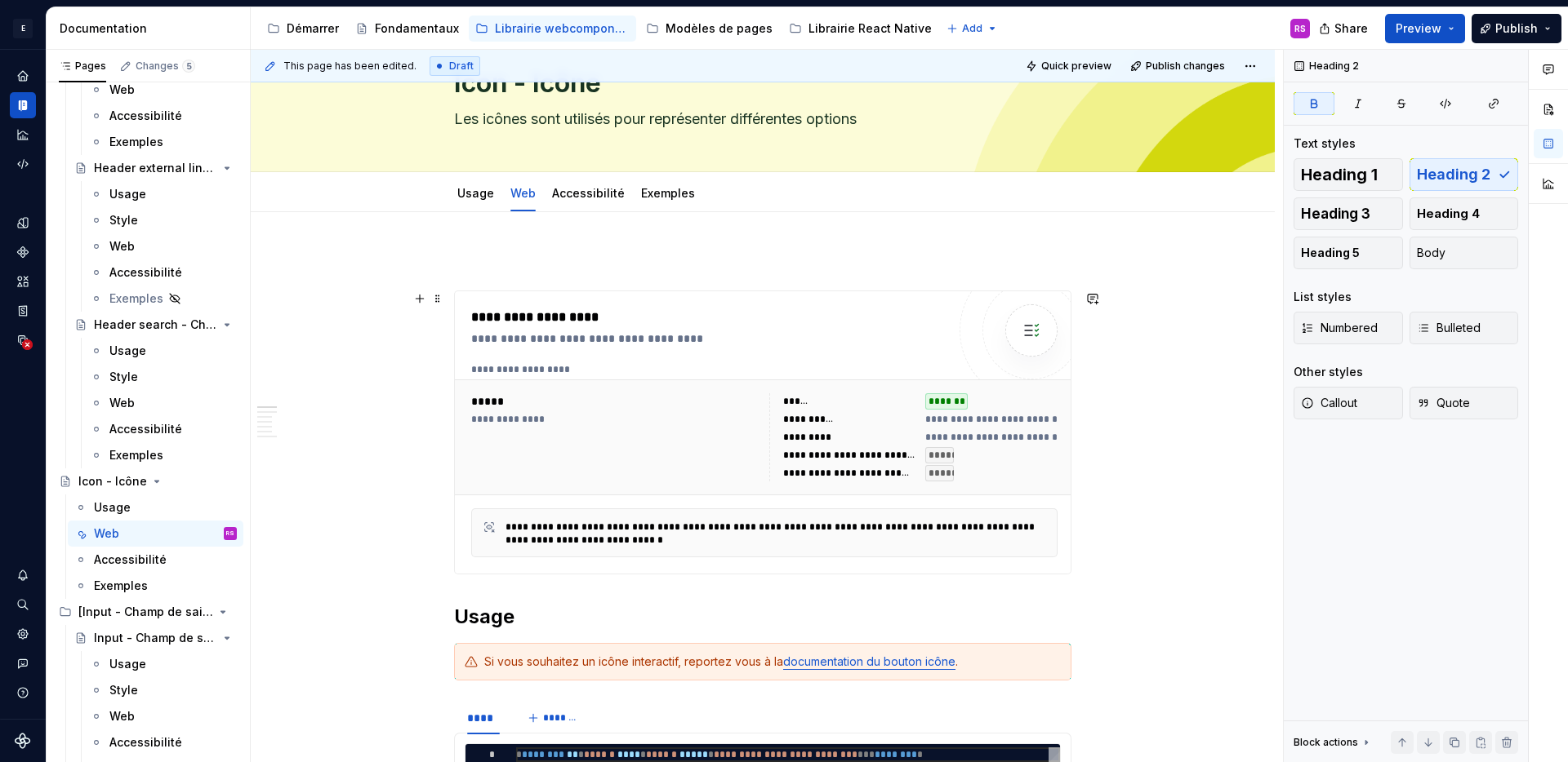
scroll to position [0, 0]
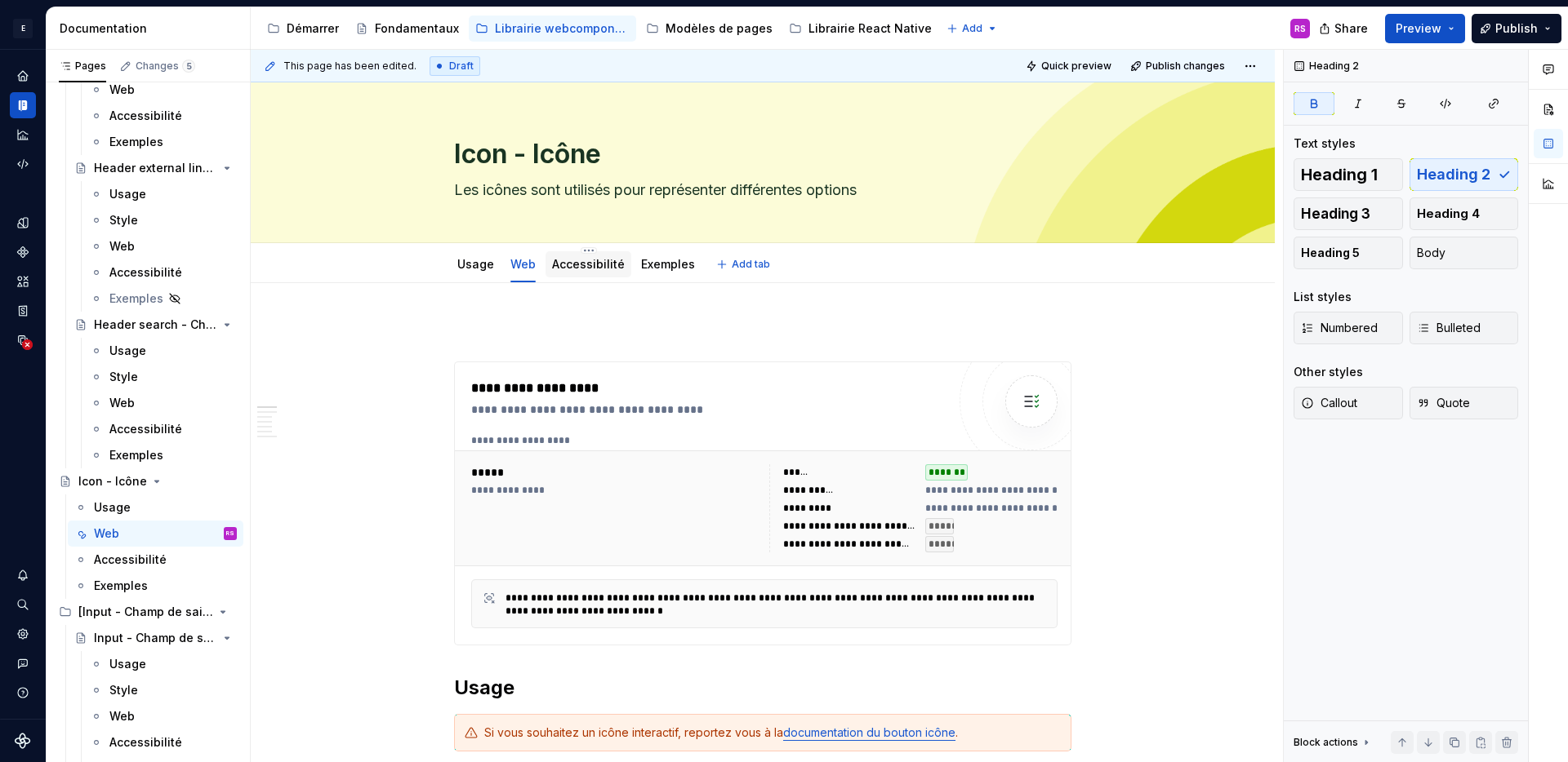
click at [600, 274] on div "Accessibilité" at bounding box center [588, 264] width 86 height 26
click at [587, 270] on link "Accessibilité" at bounding box center [588, 264] width 72 height 14
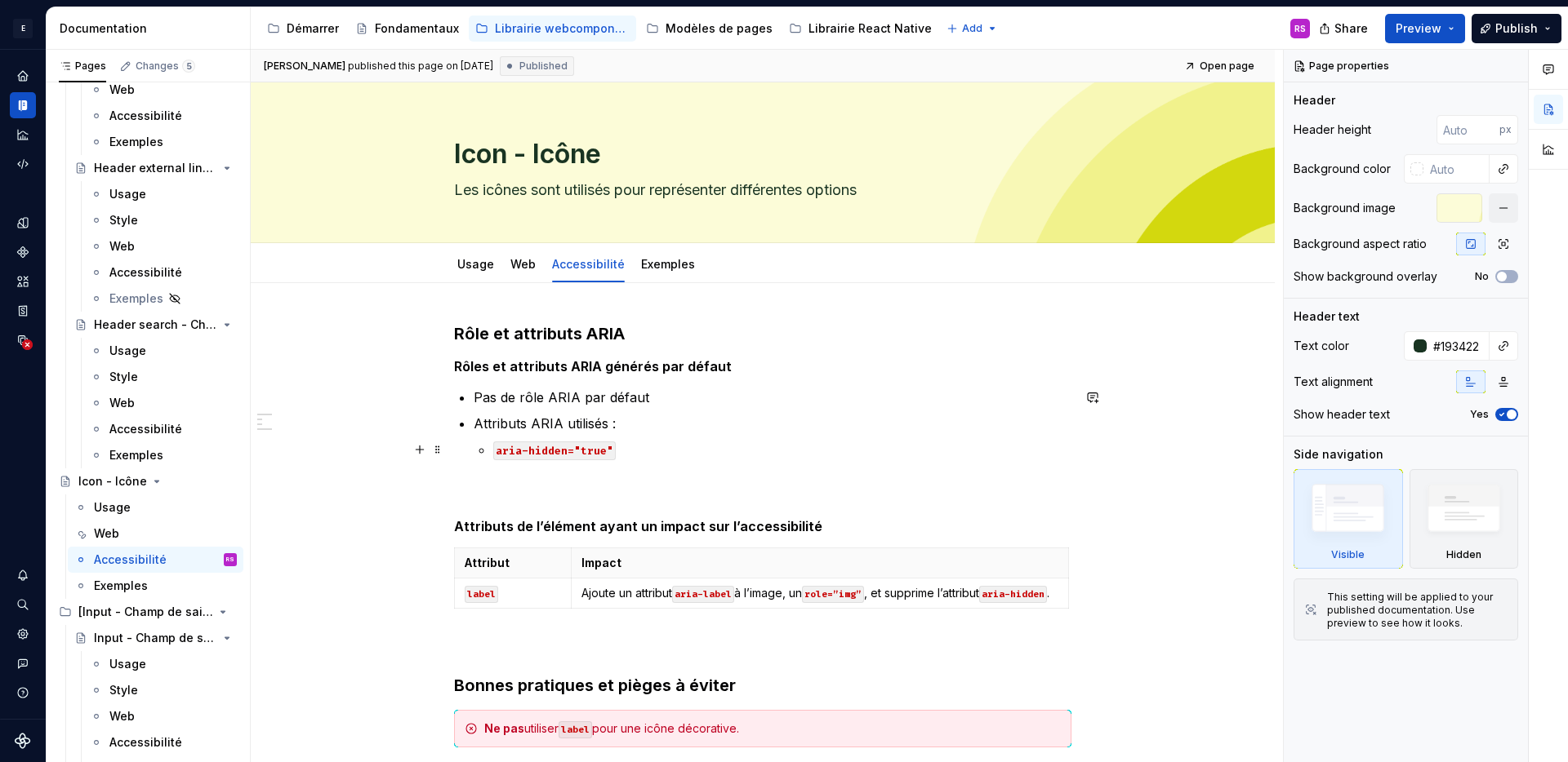
scroll to position [341, 0]
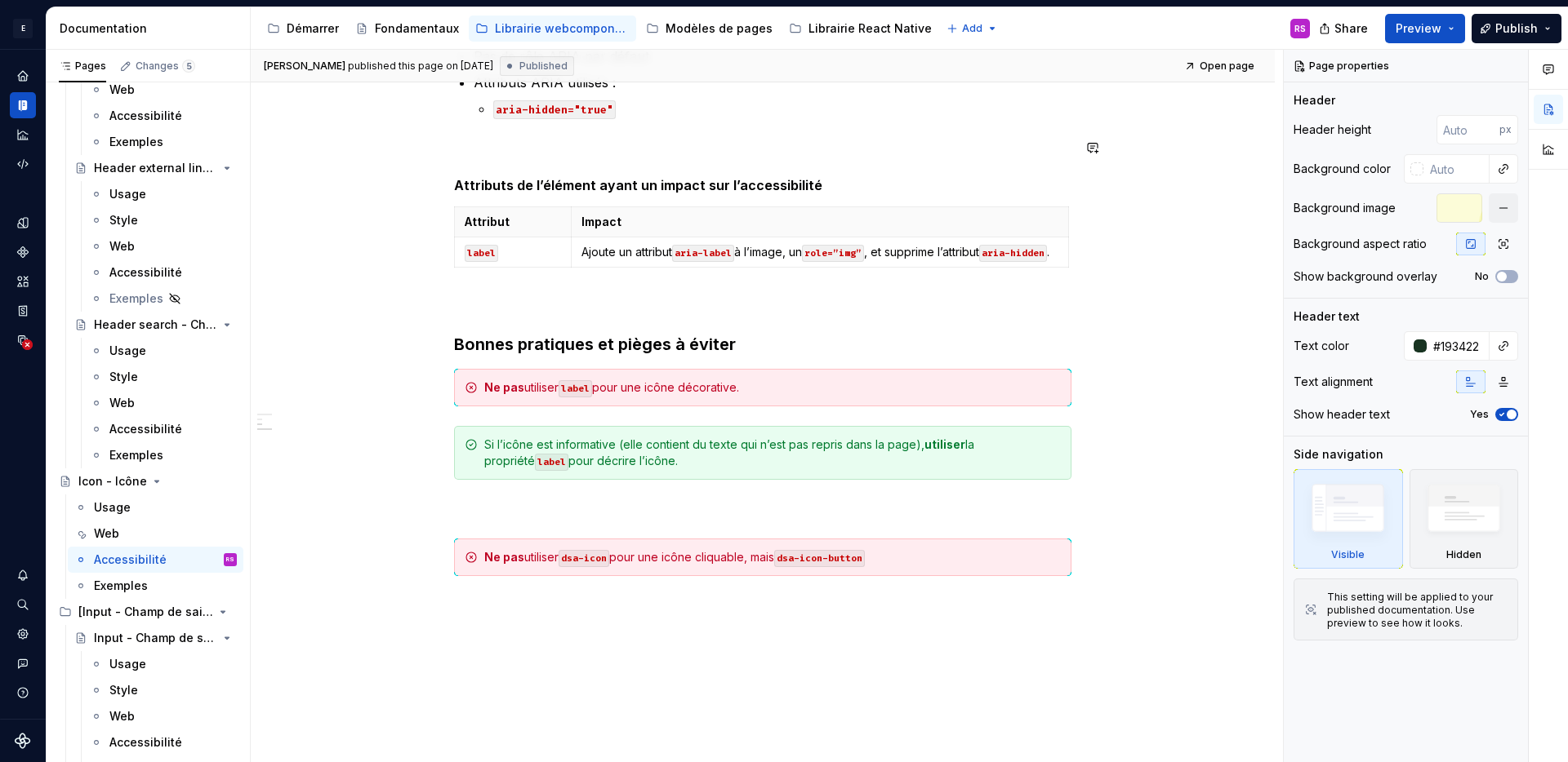
type textarea "*"
